Goal: Task Accomplishment & Management: Manage account settings

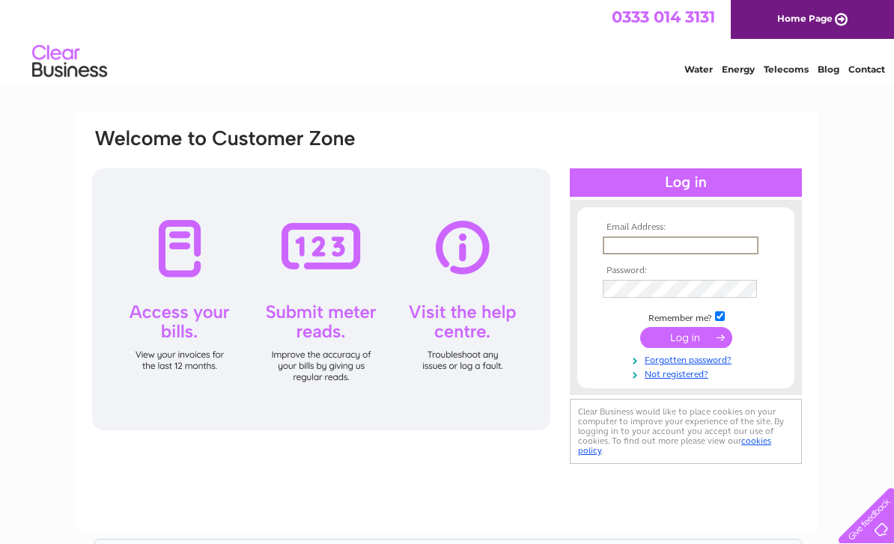
type input "holeinthewallstrangford@outlook.com"
click at [686, 338] on input "submit" at bounding box center [686, 336] width 92 height 21
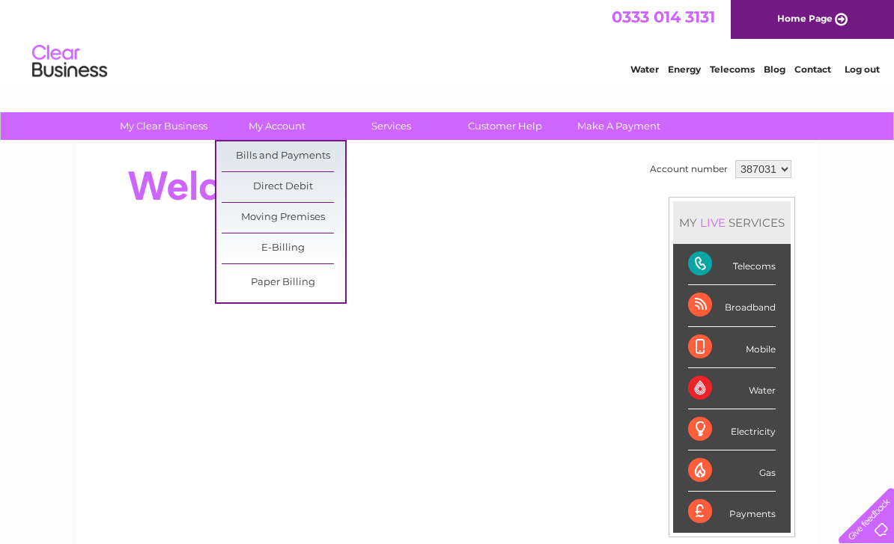
click at [259, 153] on link "Bills and Payments" at bounding box center [283, 156] width 123 height 30
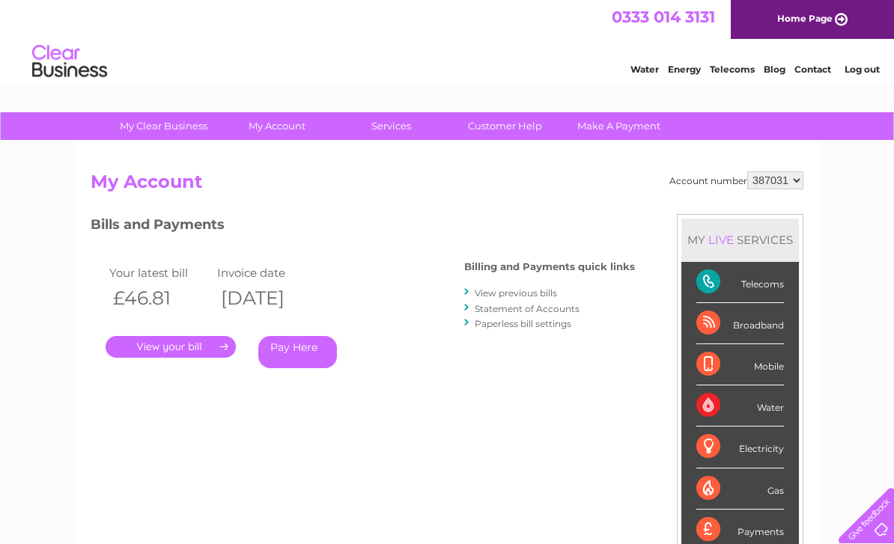
click at [166, 343] on link "." at bounding box center [171, 347] width 130 height 22
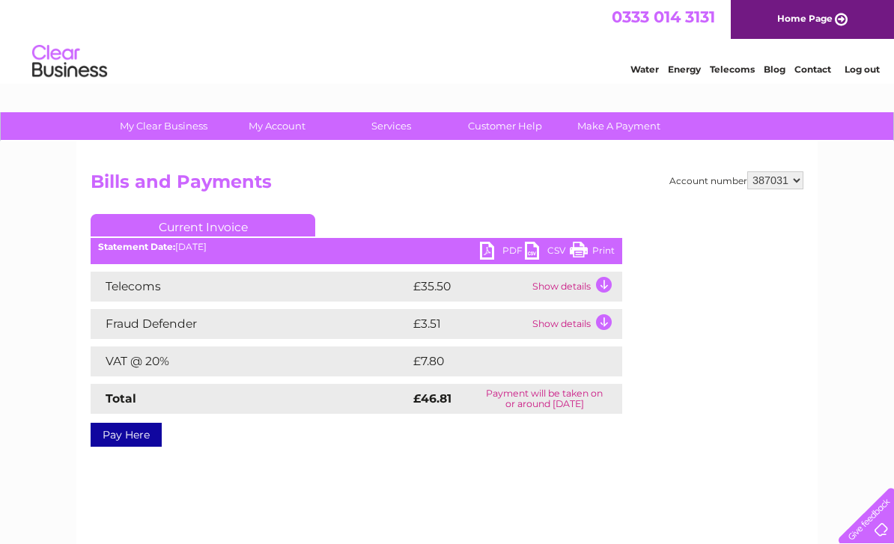
click at [499, 251] on link "PDF" at bounding box center [502, 253] width 45 height 22
